Goal: Transaction & Acquisition: Purchase product/service

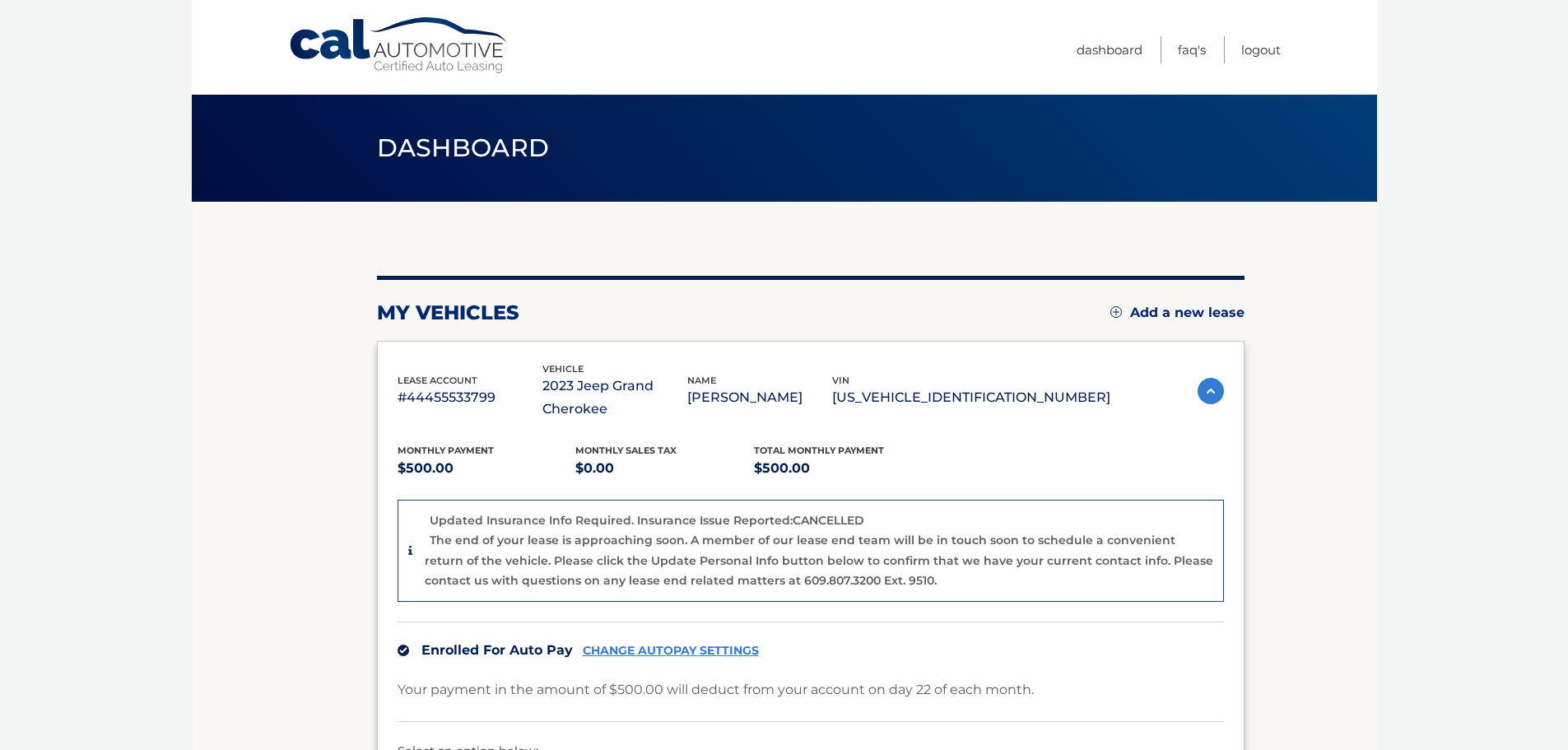
click at [1327, 392] on section "my vehicles Add a new lease lease account #44455533799 vehicle 2023 Jeep Grand …" at bounding box center [784, 578] width 1186 height 754
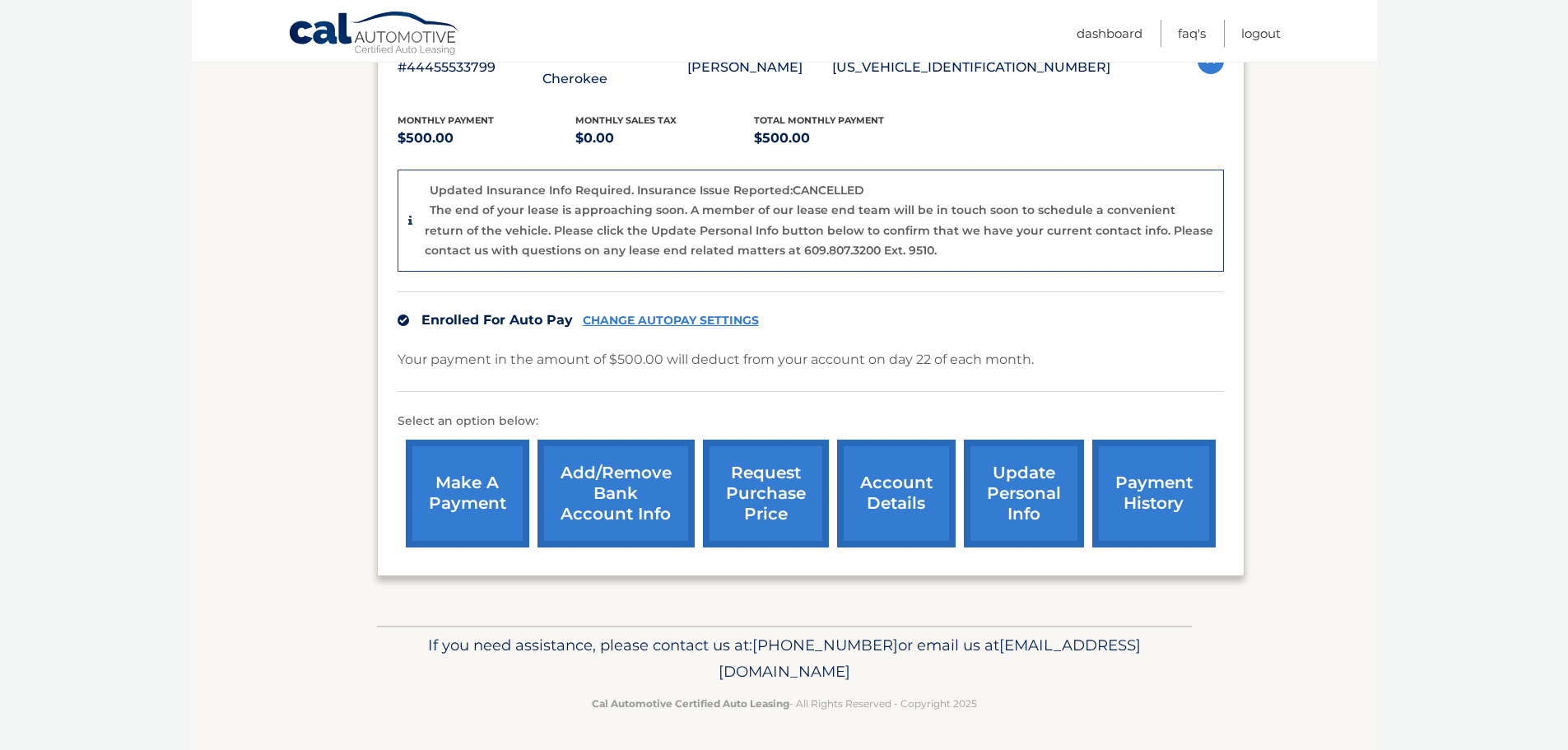
click at [496, 503] on link "make a payment" at bounding box center [467, 493] width 124 height 108
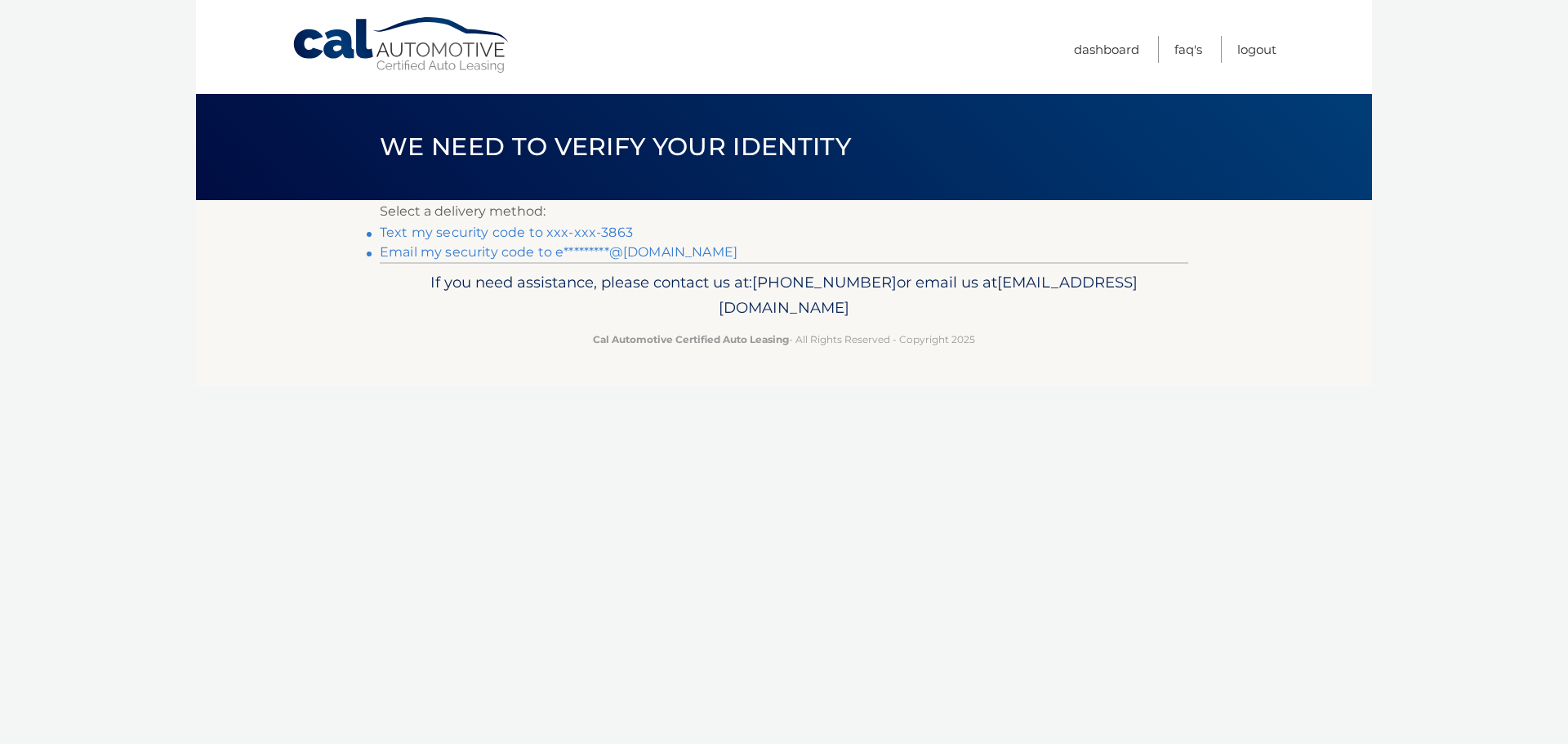
click at [489, 235] on link "Text my security code to xxx-xxx-3863" at bounding box center [506, 232] width 254 height 15
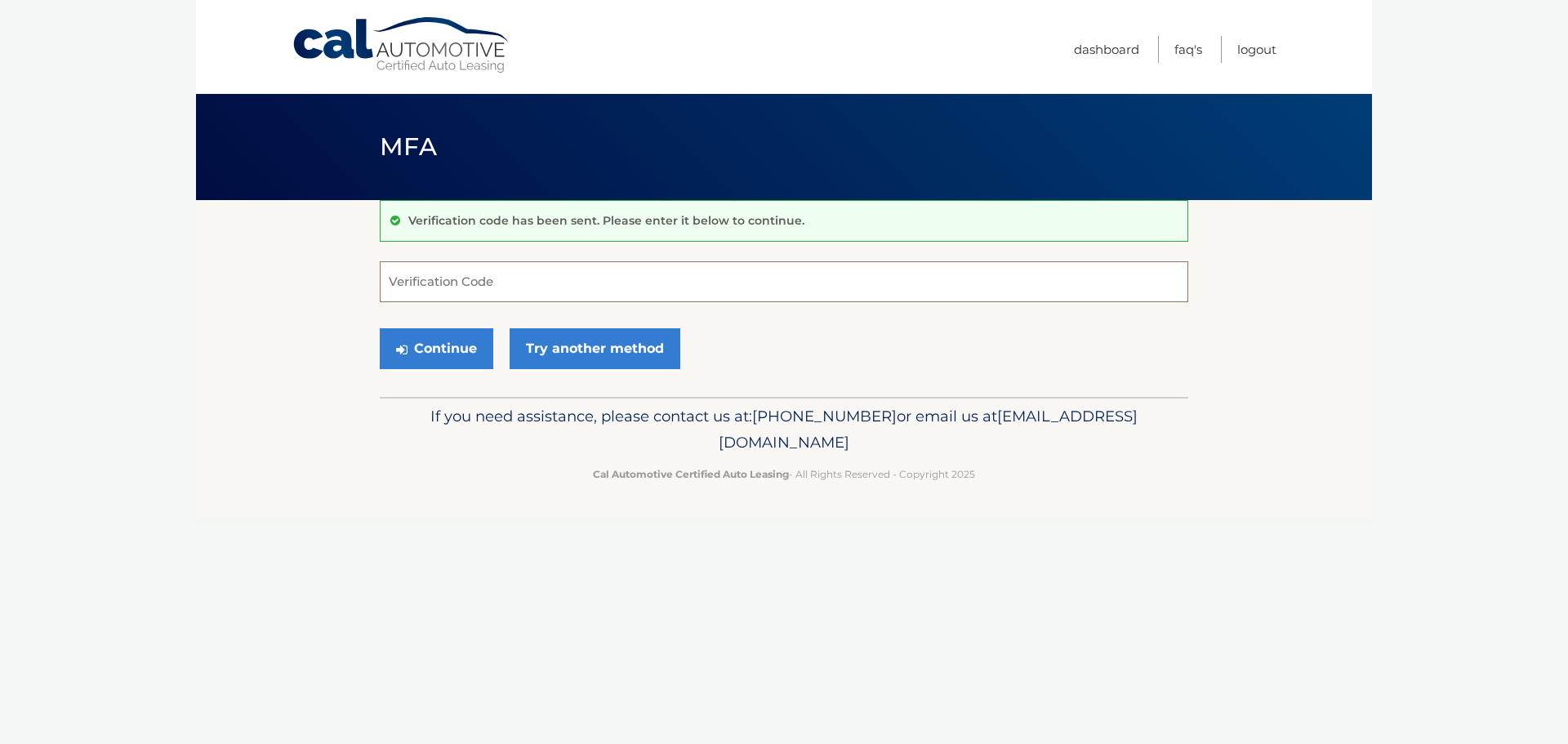
click at [455, 282] on input "Verification Code" at bounding box center [783, 282] width 808 height 41
type input "6411259"
click at [379, 328] on button "Continue" at bounding box center [436, 348] width 113 height 41
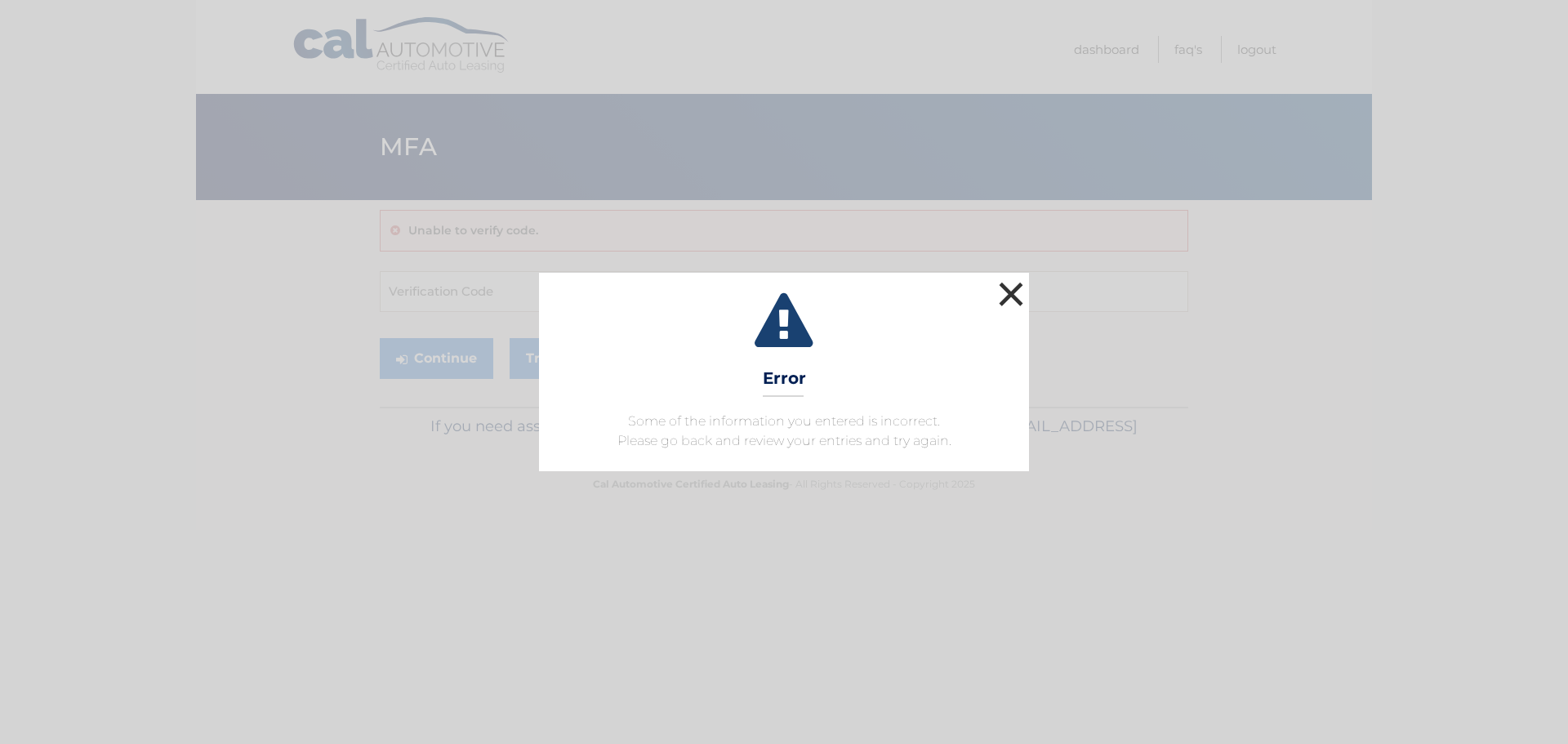
click at [1004, 290] on button "×" at bounding box center [1011, 294] width 33 height 33
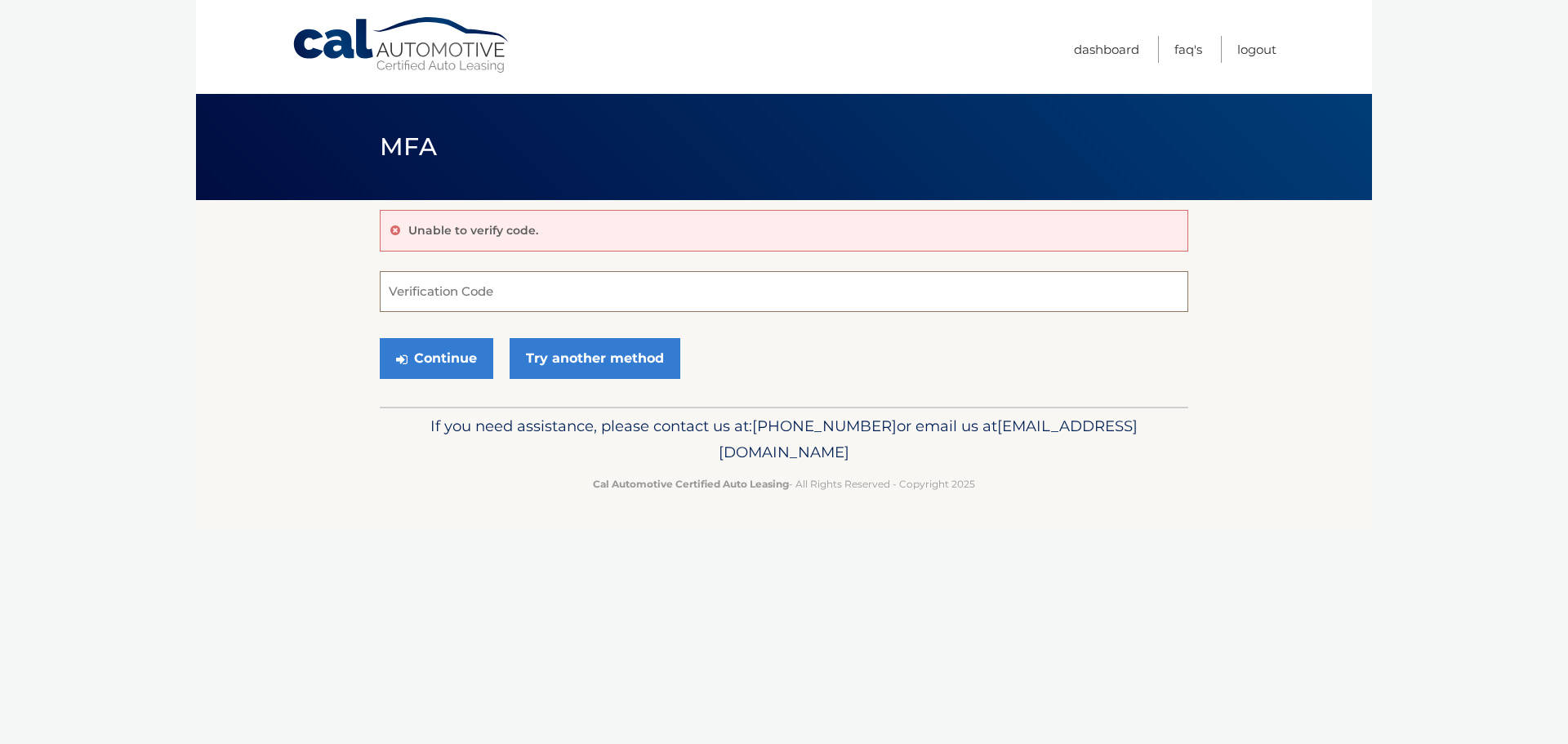
click at [484, 291] on input "Verification Code" at bounding box center [783, 291] width 808 height 41
type input "641259"
click at [422, 356] on button "Continue" at bounding box center [436, 358] width 113 height 41
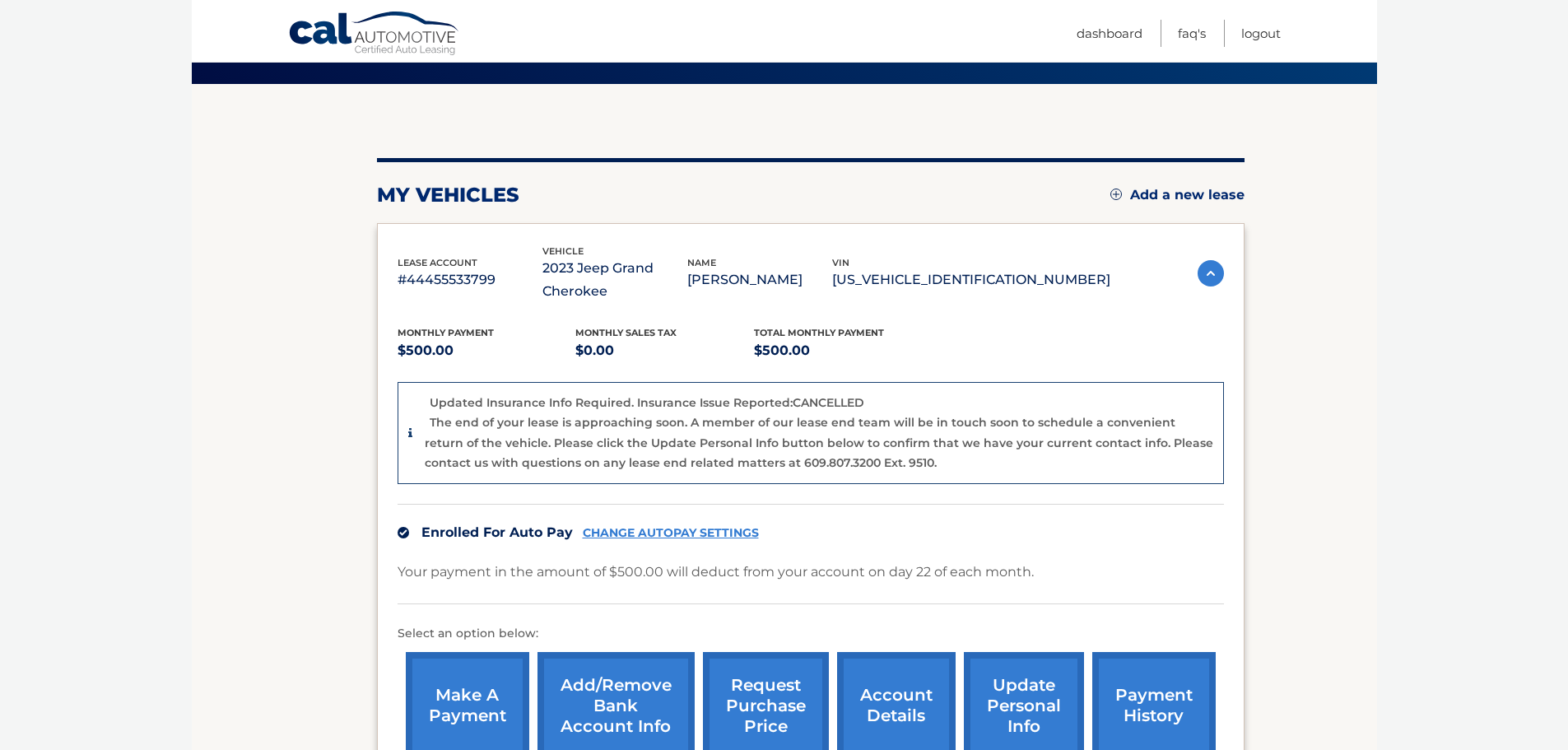
scroll to position [330, 0]
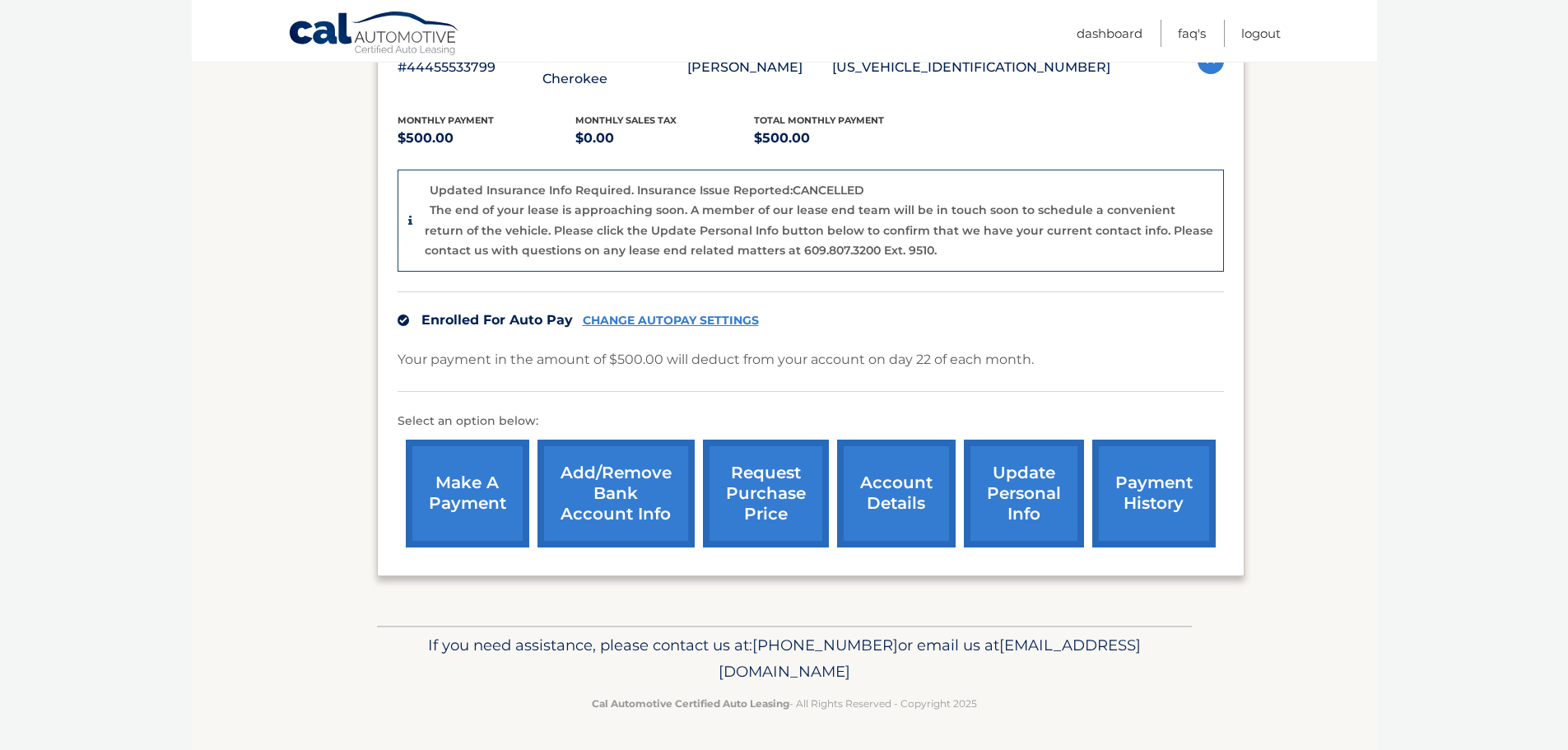
click at [482, 517] on link "make a payment" at bounding box center [467, 493] width 124 height 108
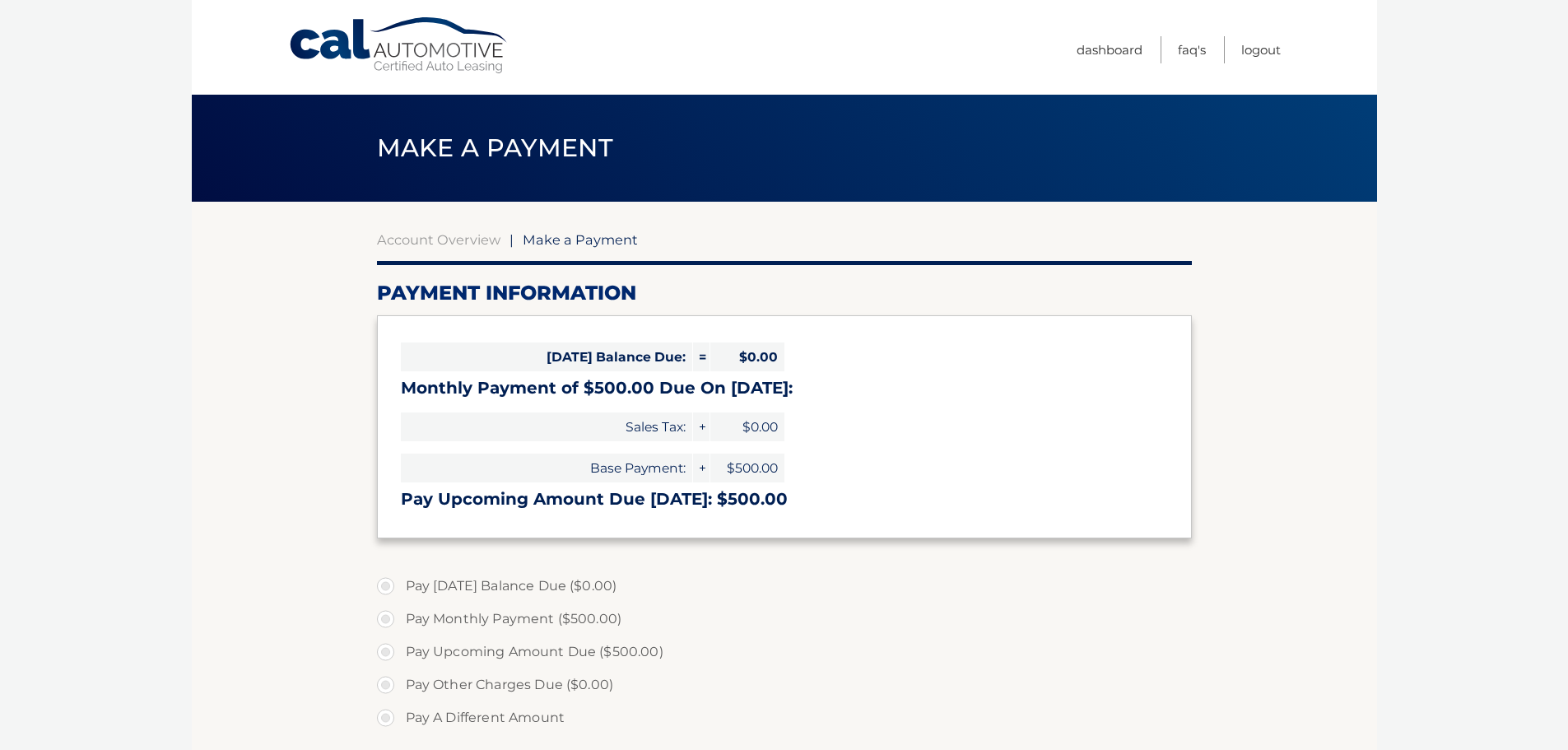
select select "NjcxNmM4YmQtMTZjOS00MjIyLThhNDQtNjg0MjVjYmZiMjZh"
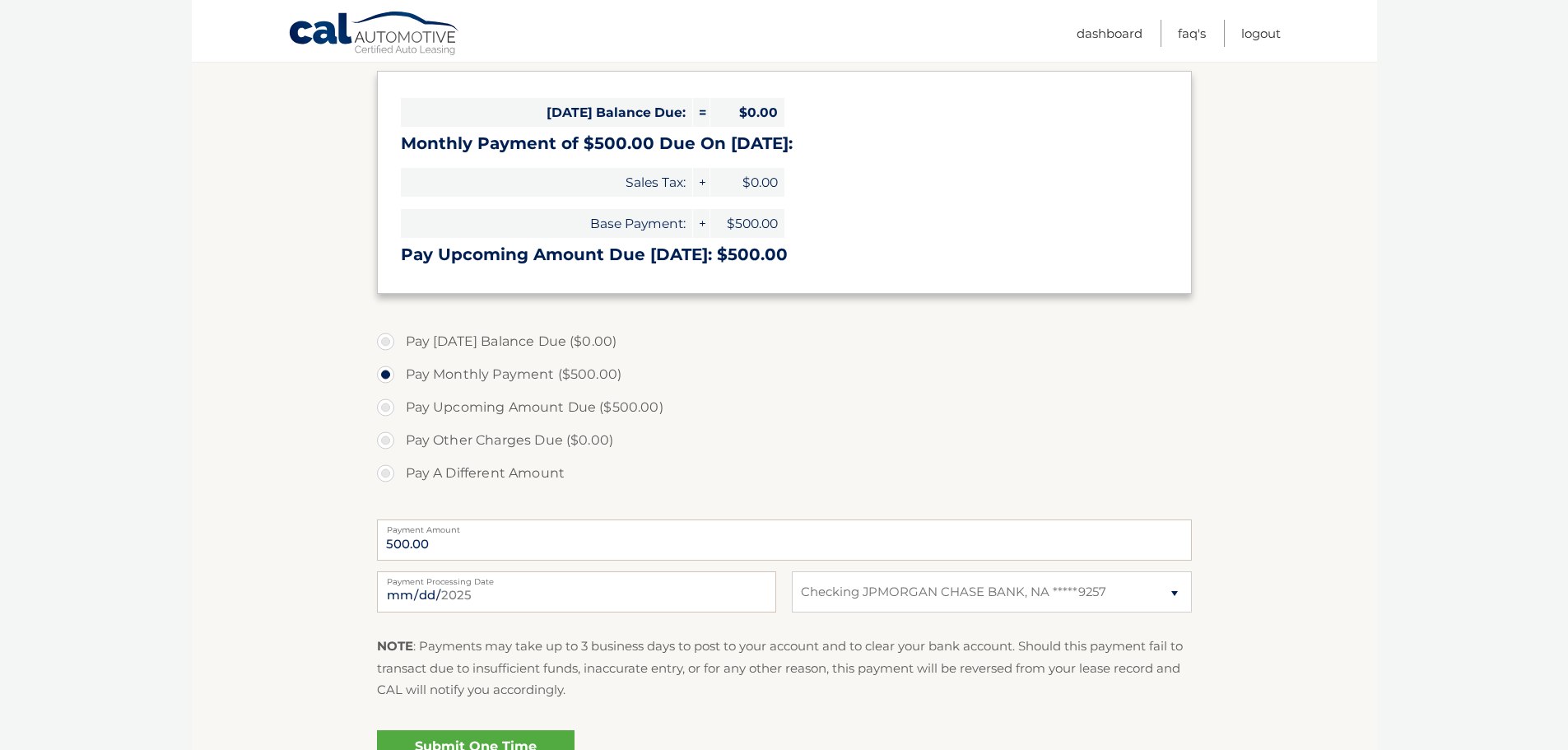
scroll to position [247, 0]
click at [437, 473] on label "Pay A Different Amount" at bounding box center [784, 471] width 815 height 33
click at [400, 473] on input "Pay A Different Amount" at bounding box center [391, 467] width 17 height 26
radio input "true"
click at [475, 529] on label "Payment Amount" at bounding box center [784, 524] width 815 height 14
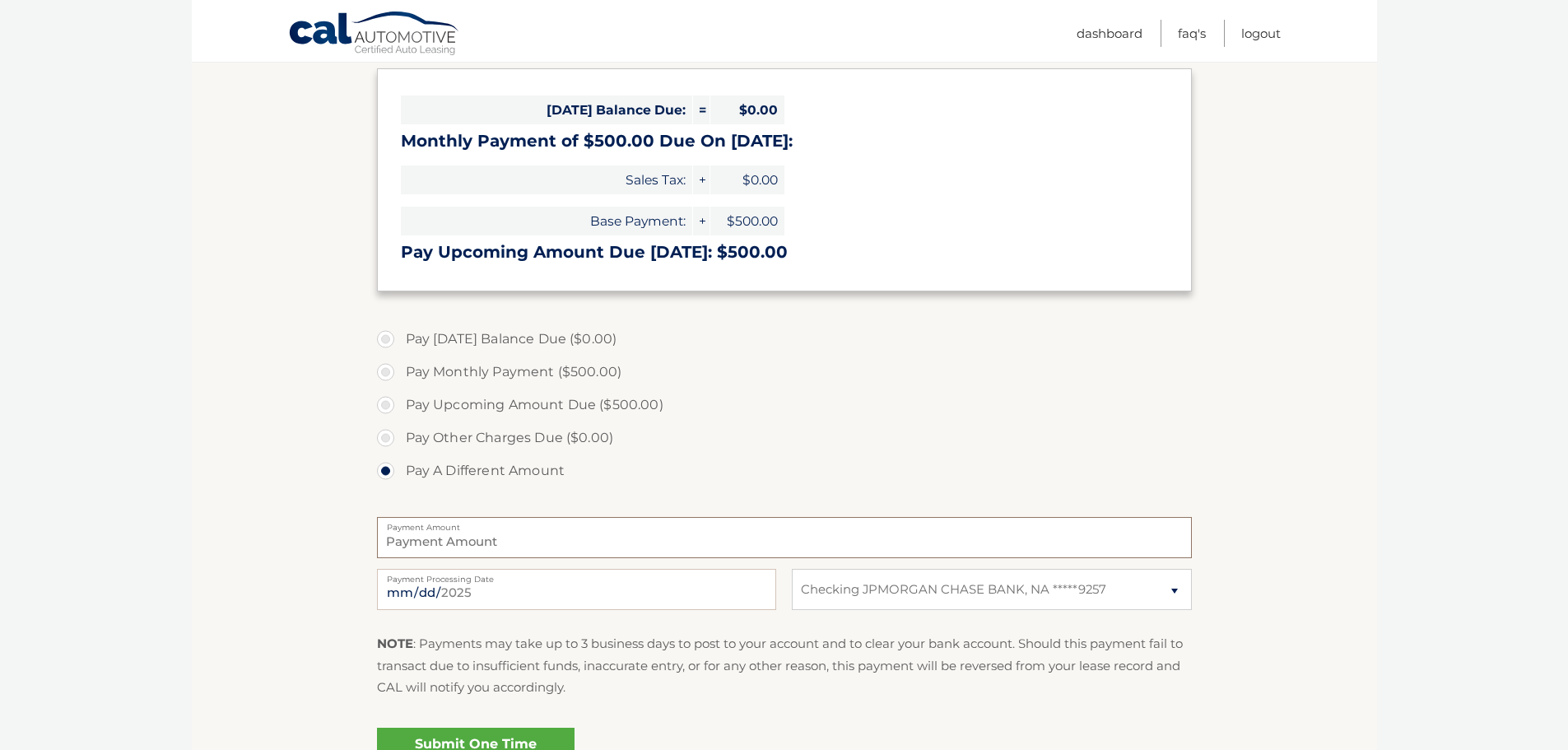
click at [475, 529] on input "Payment Amount" at bounding box center [784, 537] width 815 height 41
type input "1500"
click at [326, 533] on section "Account Overview | Make a Payment Payment Information Today's Balance Due: = $0…" at bounding box center [784, 379] width 1186 height 849
click at [1196, 604] on section "Account Overview | Make a Payment Payment Information Today's Balance Due: = $0…" at bounding box center [784, 379] width 1186 height 849
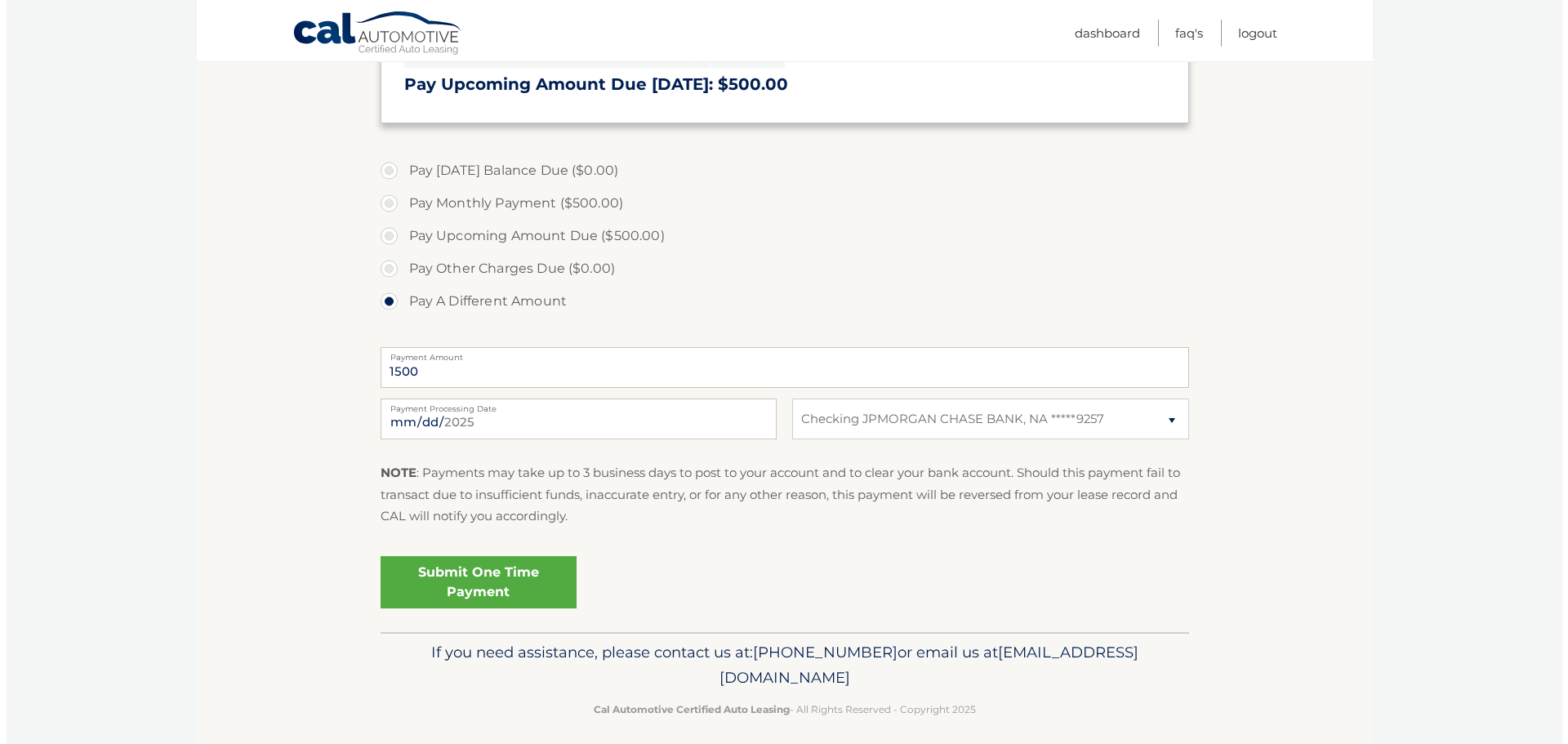
scroll to position [423, 0]
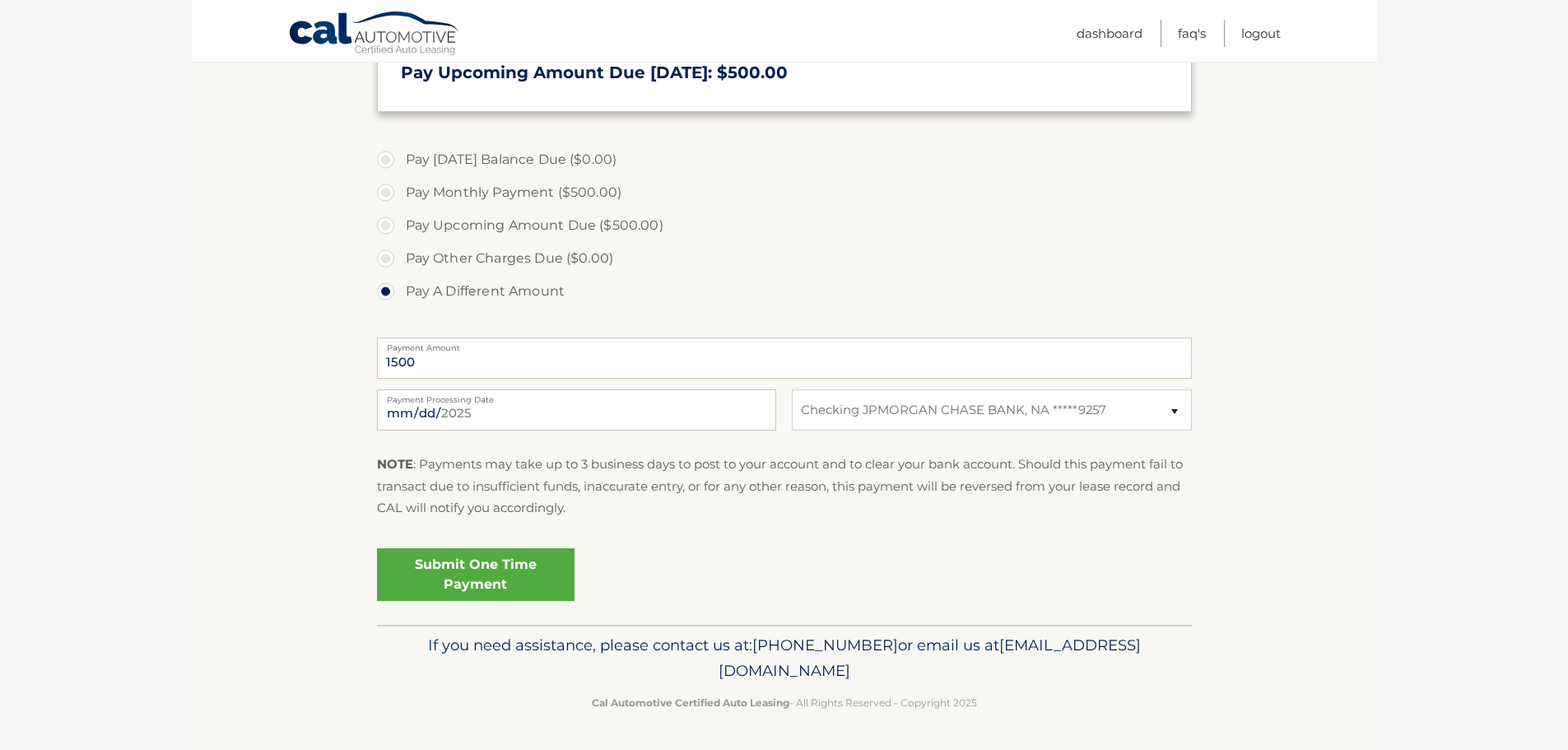
click at [469, 577] on link "Submit One Time Payment" at bounding box center [475, 574] width 198 height 53
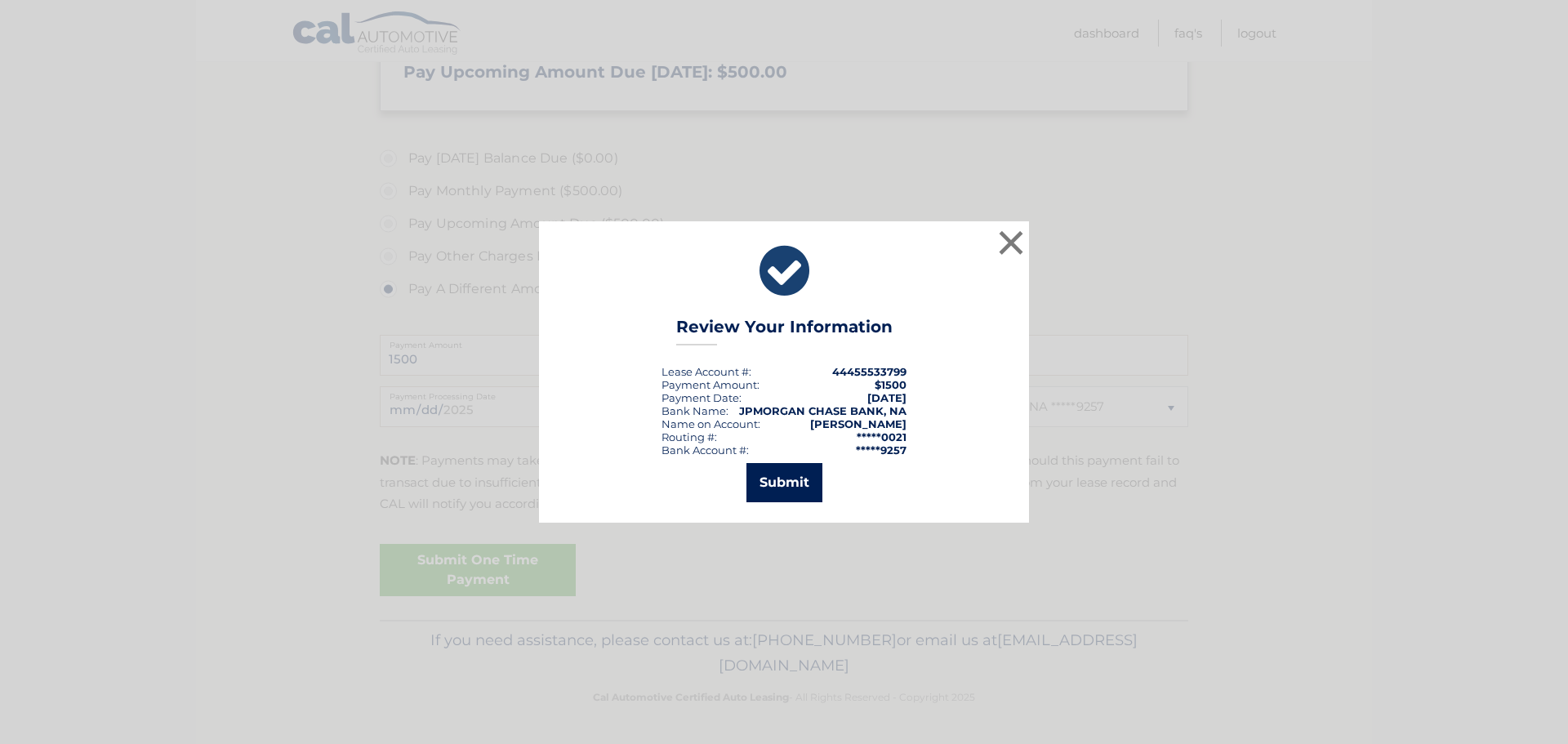
click at [802, 476] on button "Submit" at bounding box center [784, 482] width 75 height 40
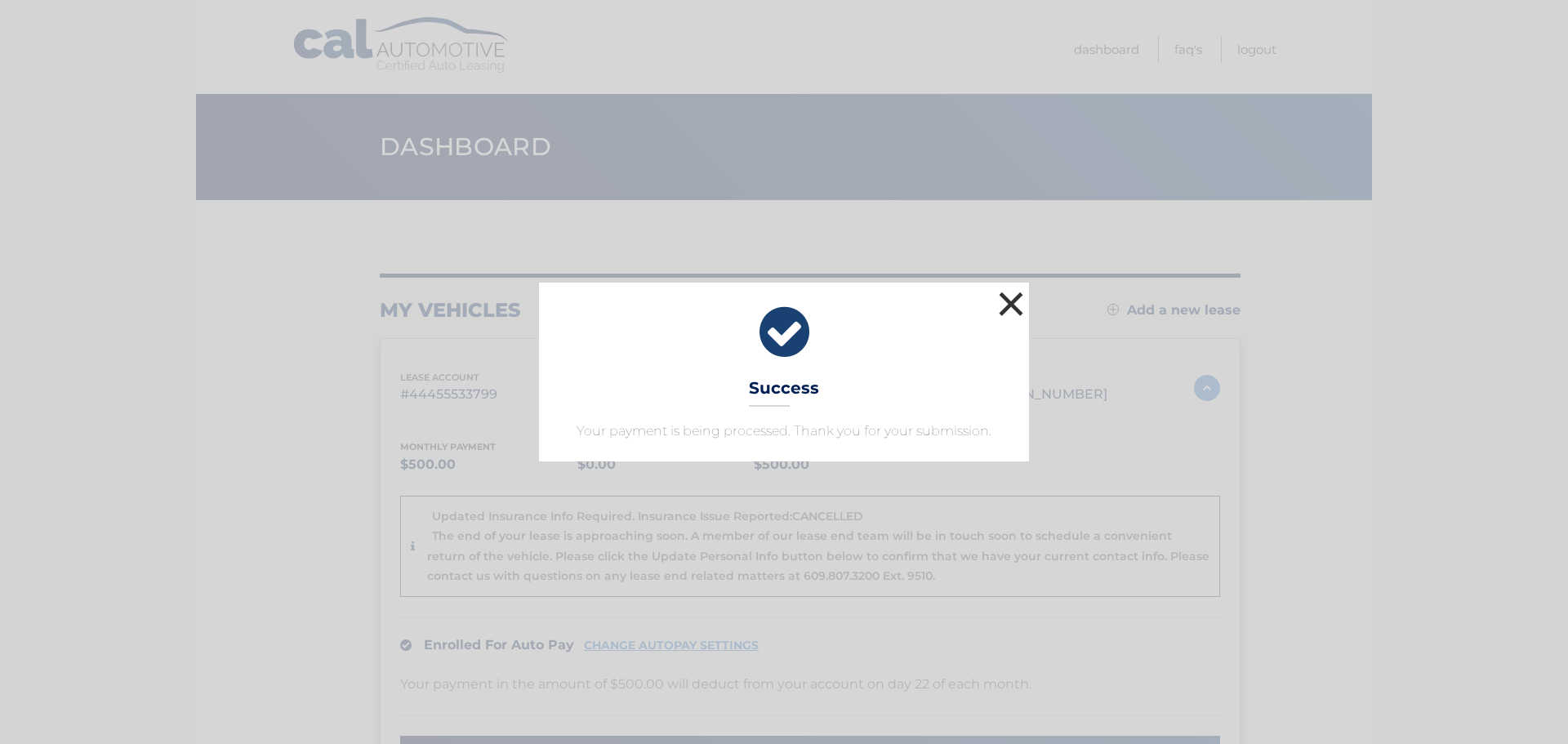
click at [1011, 301] on button "×" at bounding box center [1011, 304] width 33 height 33
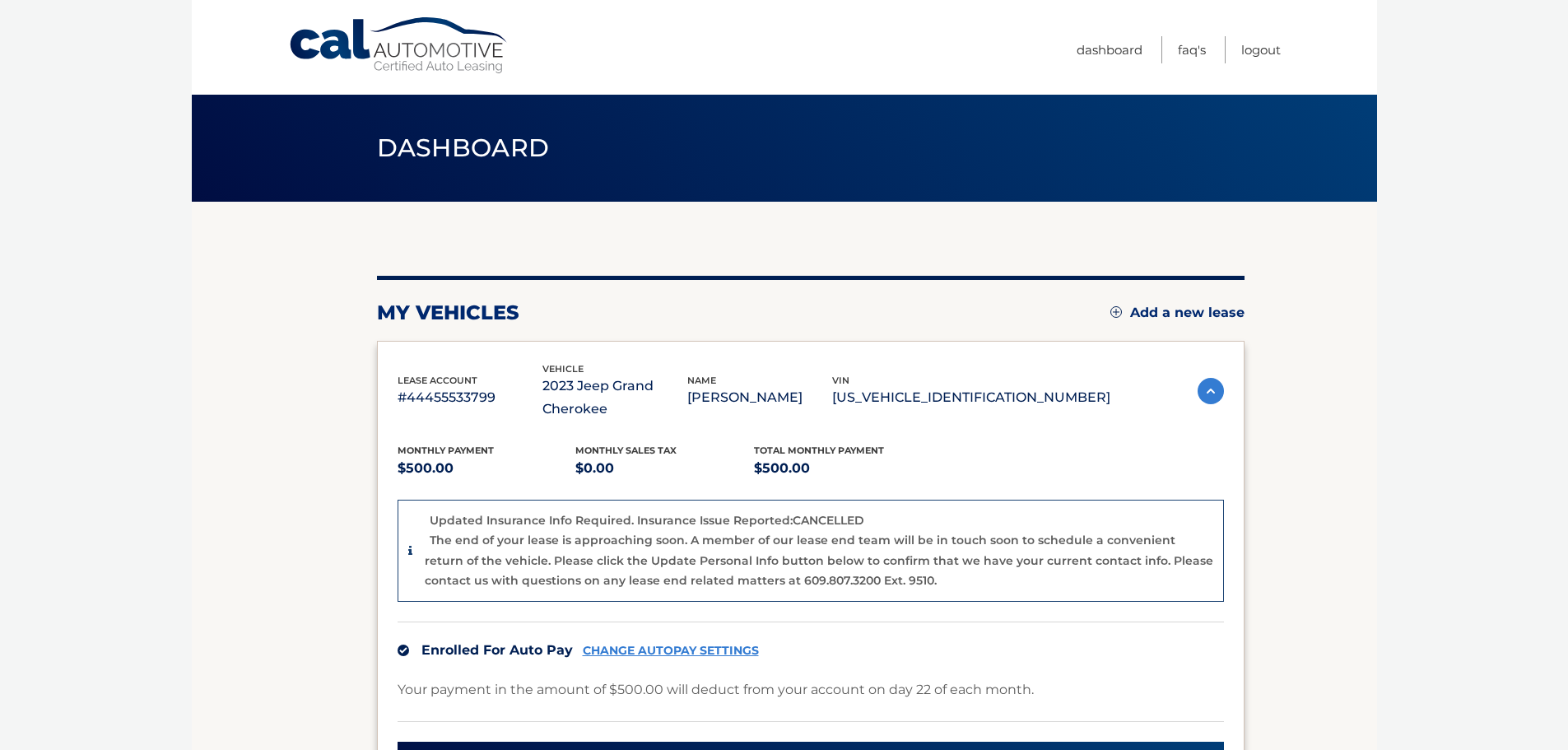
click at [1401, 402] on body "Cal Automotive Menu Dashboard FAQ's Logout" at bounding box center [784, 375] width 1568 height 750
click at [1163, 548] on div "The end of your lease is approaching soon. A member of our lease end team will …" at bounding box center [819, 560] width 788 height 60
click at [1264, 59] on link "Logout" at bounding box center [1261, 50] width 40 height 27
